Goal: Book appointment/travel/reservation

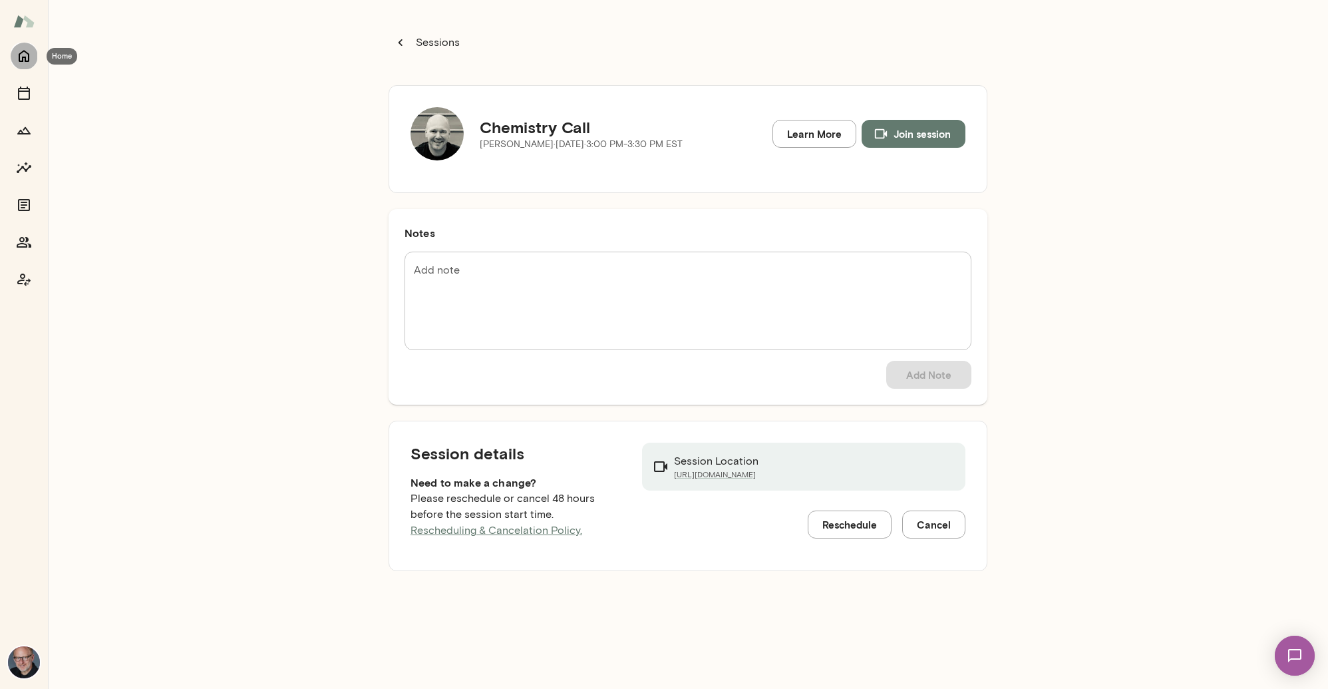
click at [26, 55] on icon "Home" at bounding box center [24, 56] width 16 height 16
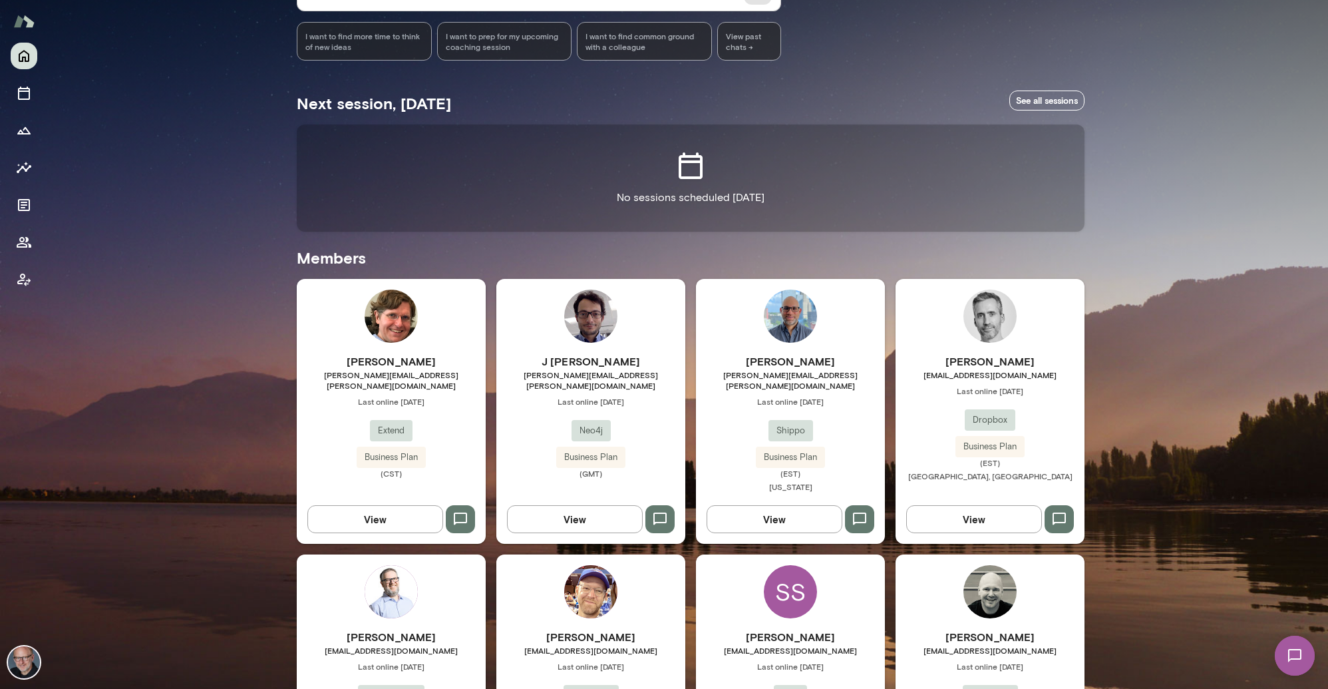
scroll to position [764, 0]
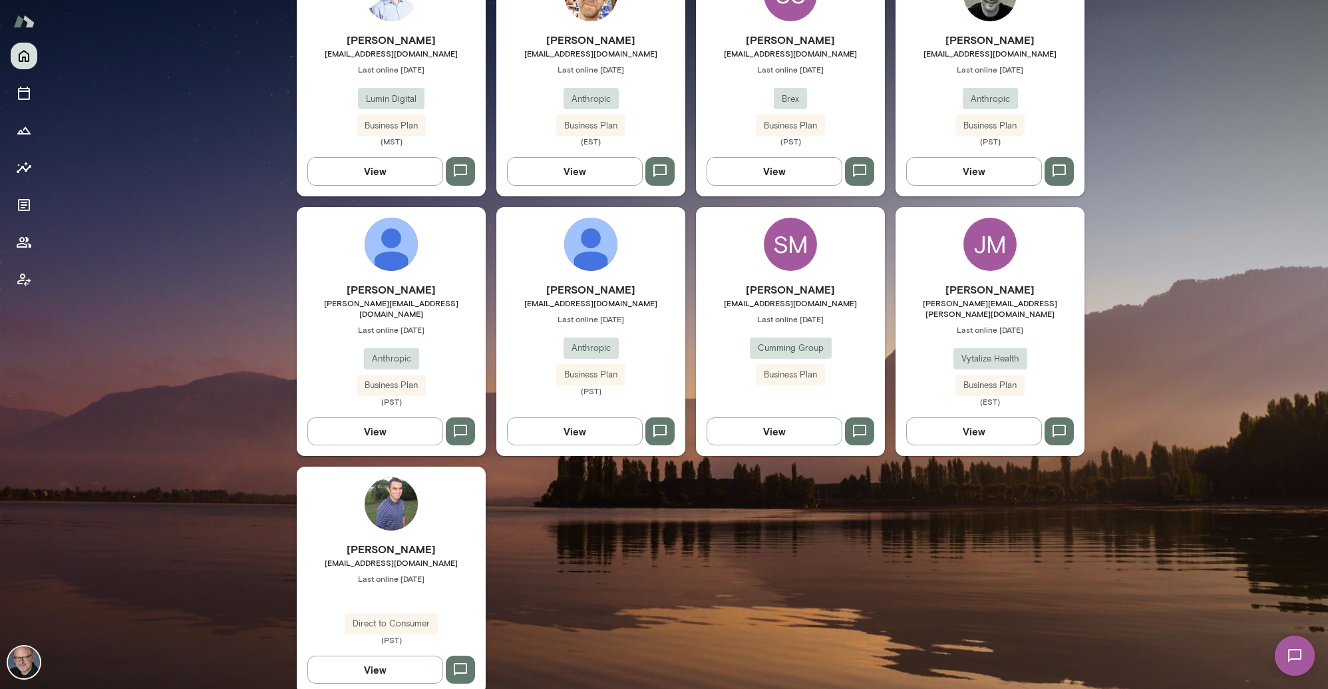
click at [828, 297] on span "[EMAIL_ADDRESS][DOMAIN_NAME]" at bounding box center [790, 302] width 189 height 11
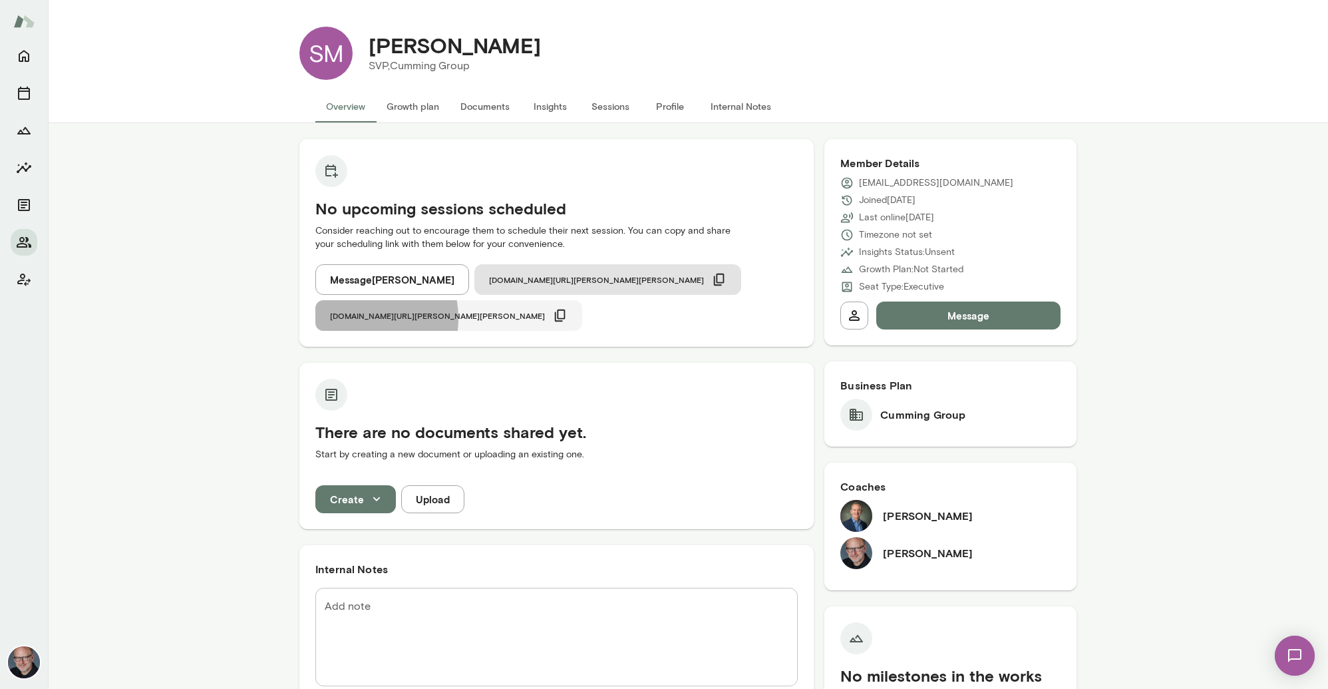
click at [545, 310] on span "[DOMAIN_NAME][URL][PERSON_NAME][PERSON_NAME]" at bounding box center [437, 315] width 215 height 11
click at [28, 50] on icon "Home" at bounding box center [24, 56] width 16 height 16
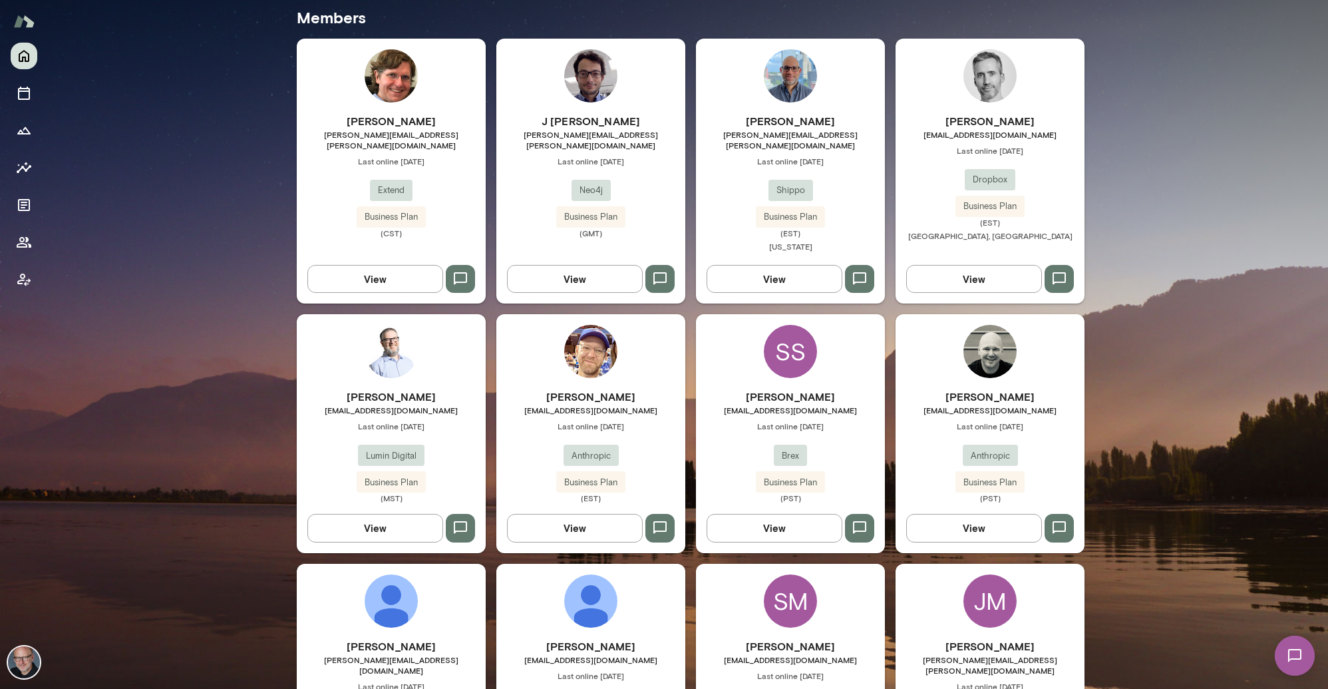
scroll to position [383, 0]
